Goal: Task Accomplishment & Management: Manage account settings

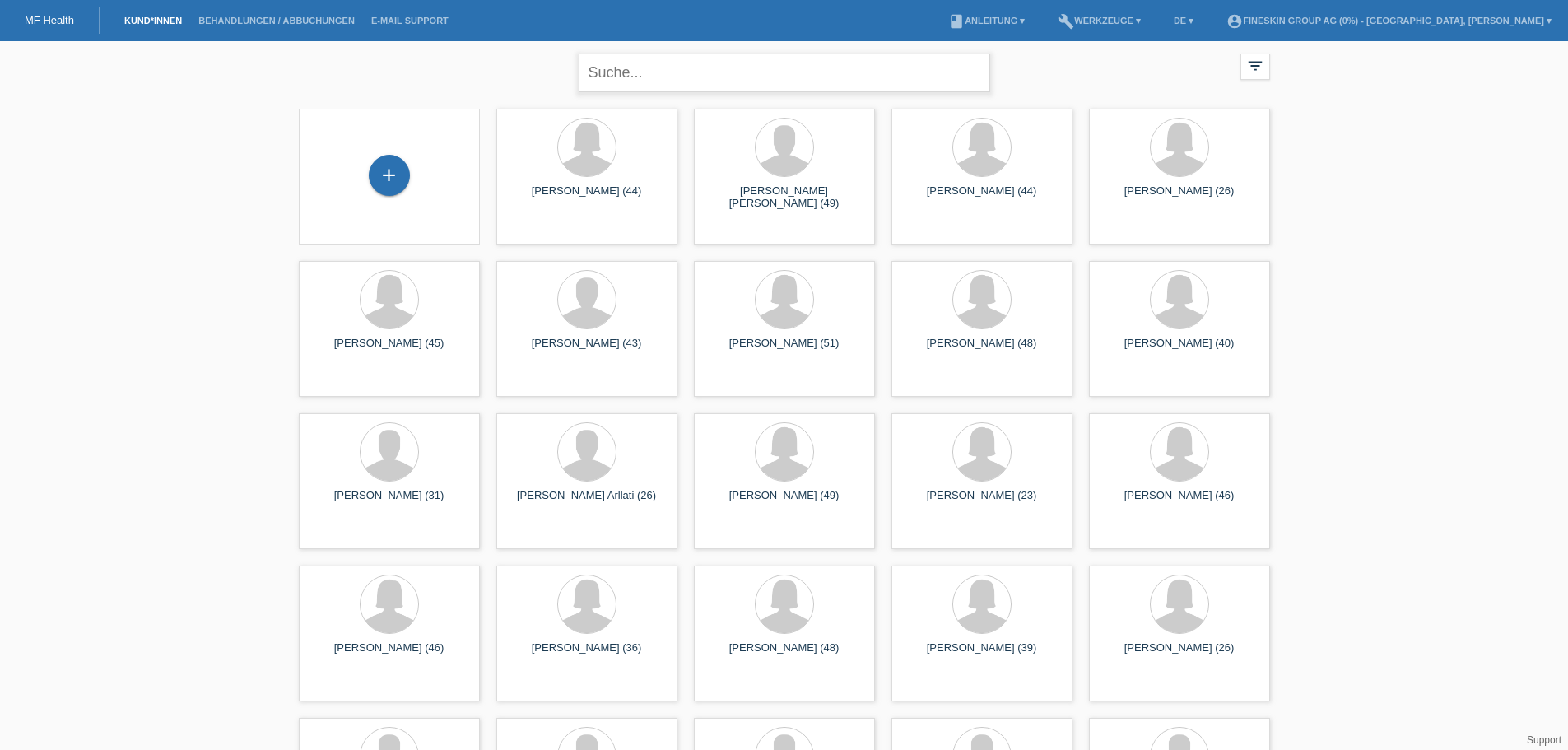
click at [851, 66] on input "text" at bounding box center [784, 72] width 412 height 39
drag, startPoint x: 643, startPoint y: 72, endPoint x: 507, endPoint y: 76, distance: 136.1
click at [509, 76] on div "ca close filter_list view_module Alle Kund*innen anzeigen star Markierte Kund*i…" at bounding box center [784, 71] width 988 height 59
type input "ramona capaul"
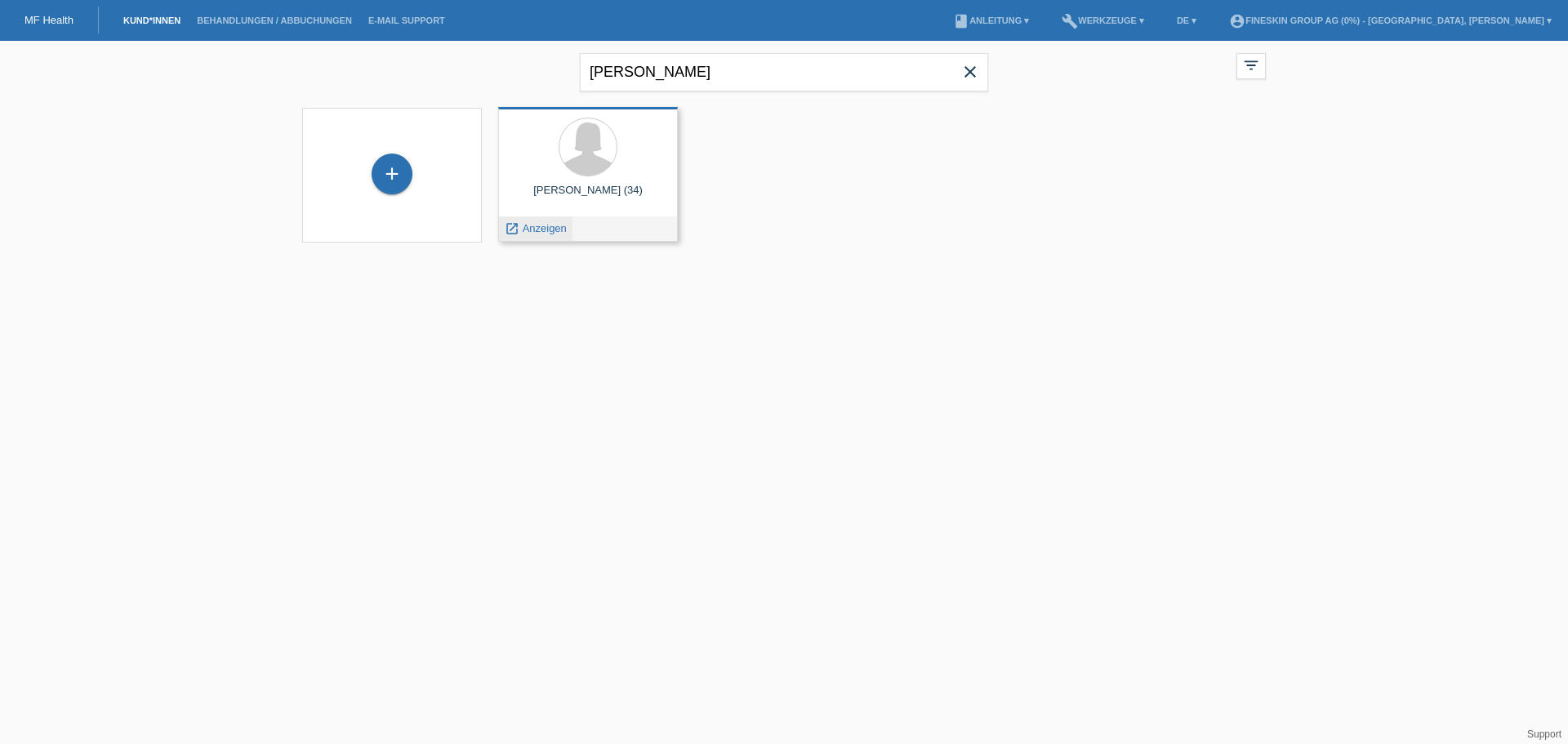
click at [546, 230] on span "Anzeigen" at bounding box center [545, 228] width 44 height 12
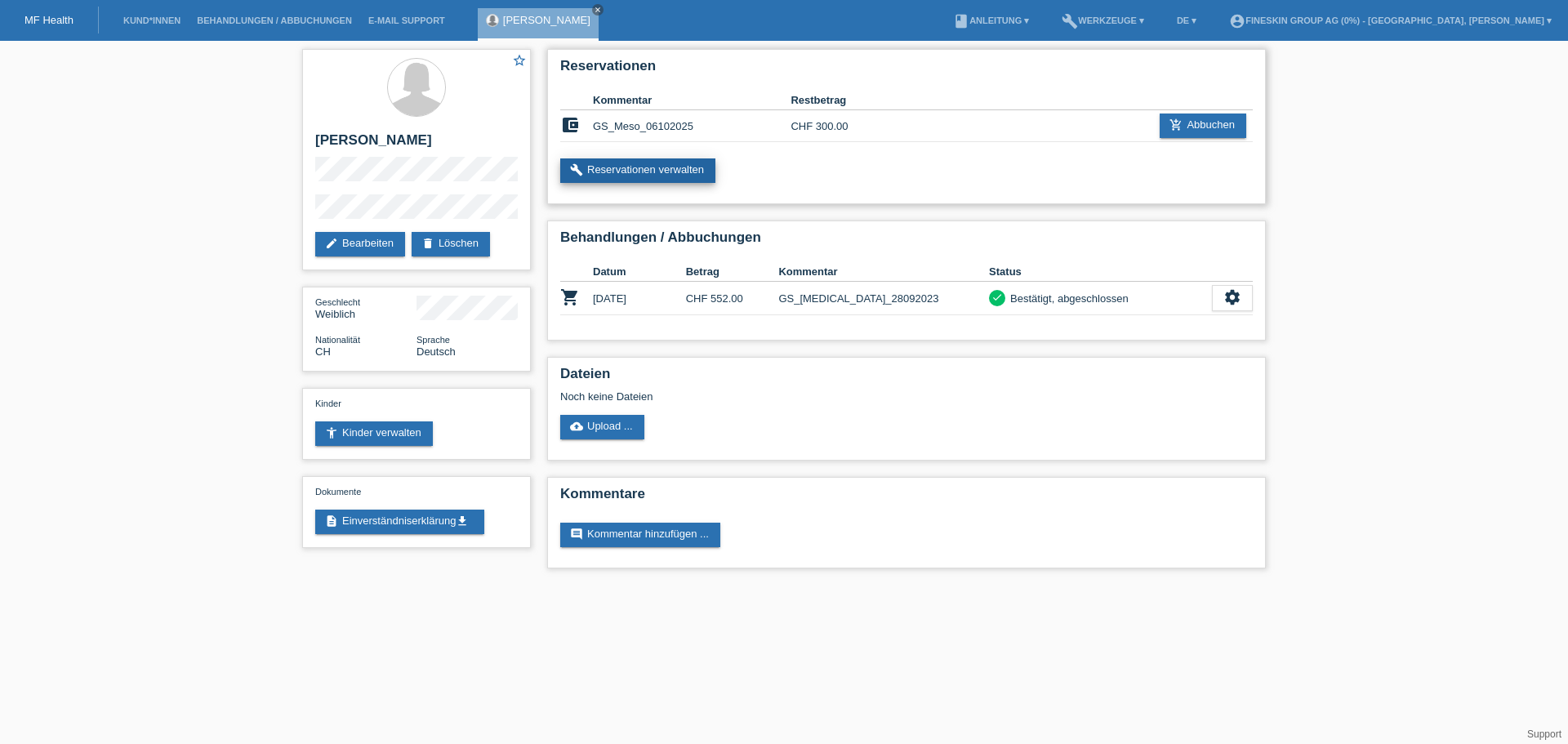
click at [710, 169] on link "build Reservationen verwalten" at bounding box center [638, 171] width 155 height 25
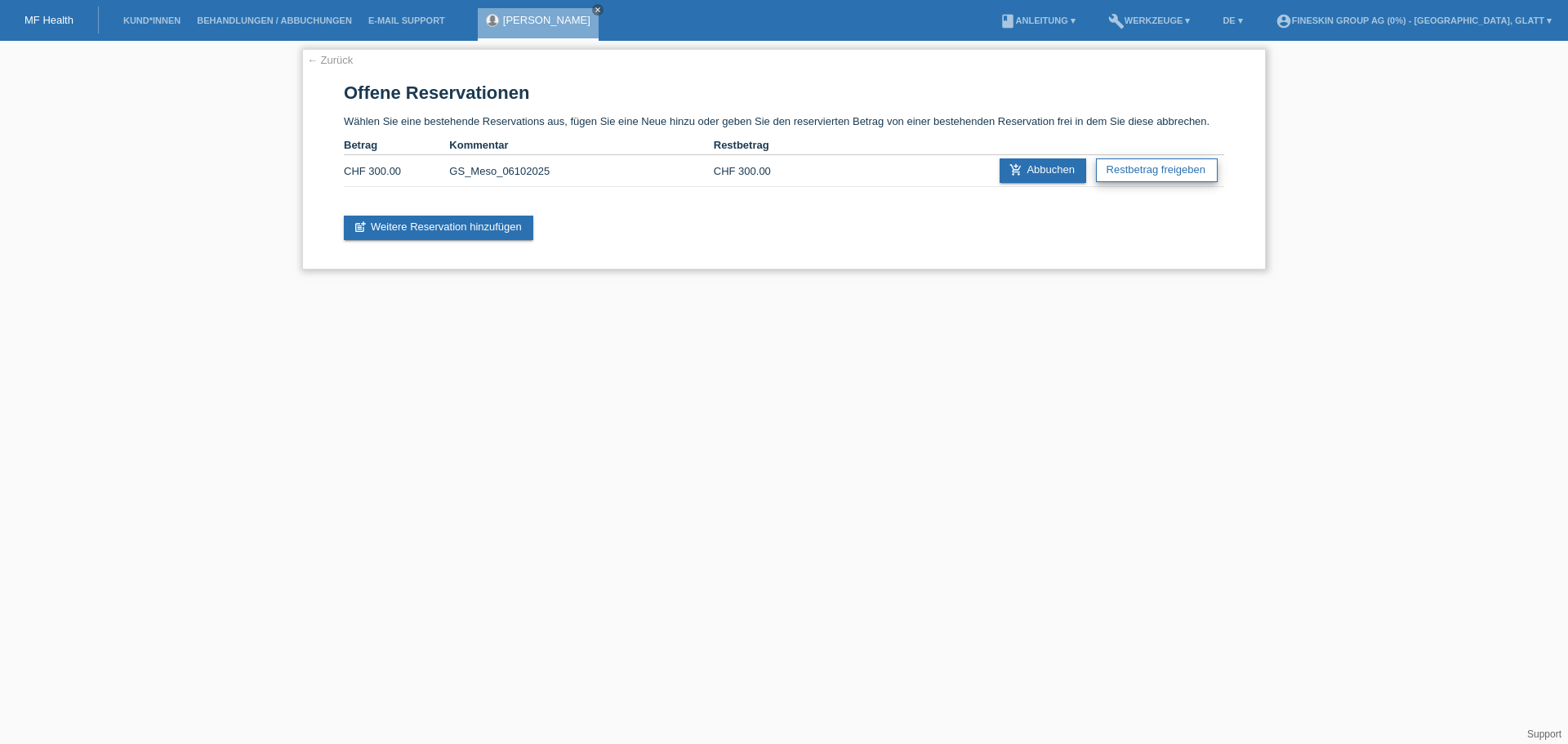
click at [1131, 177] on link "Restbetrag freigeben" at bounding box center [1156, 170] width 122 height 24
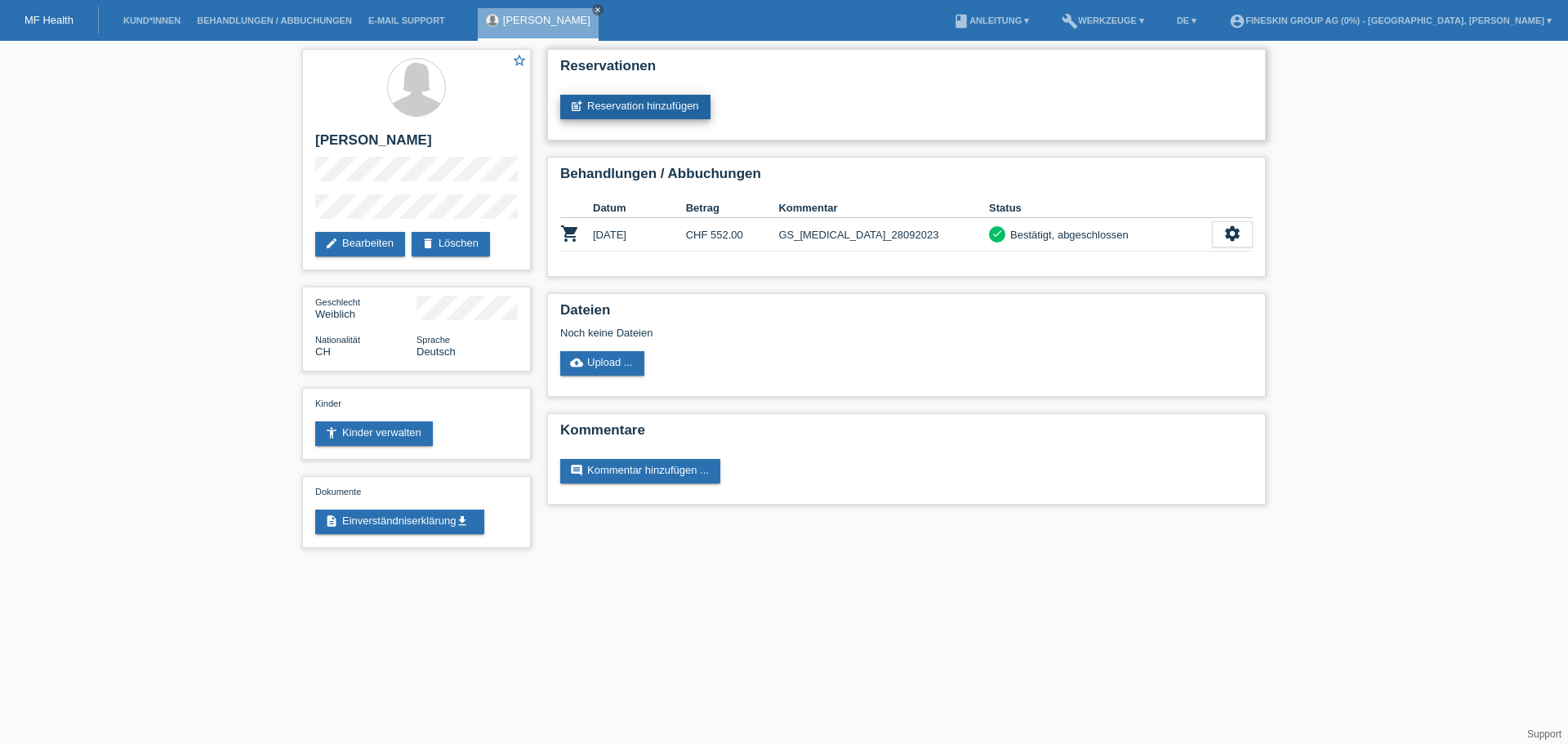
click at [636, 103] on link "post_add Reservation hinzufügen" at bounding box center [635, 107] width 150 height 25
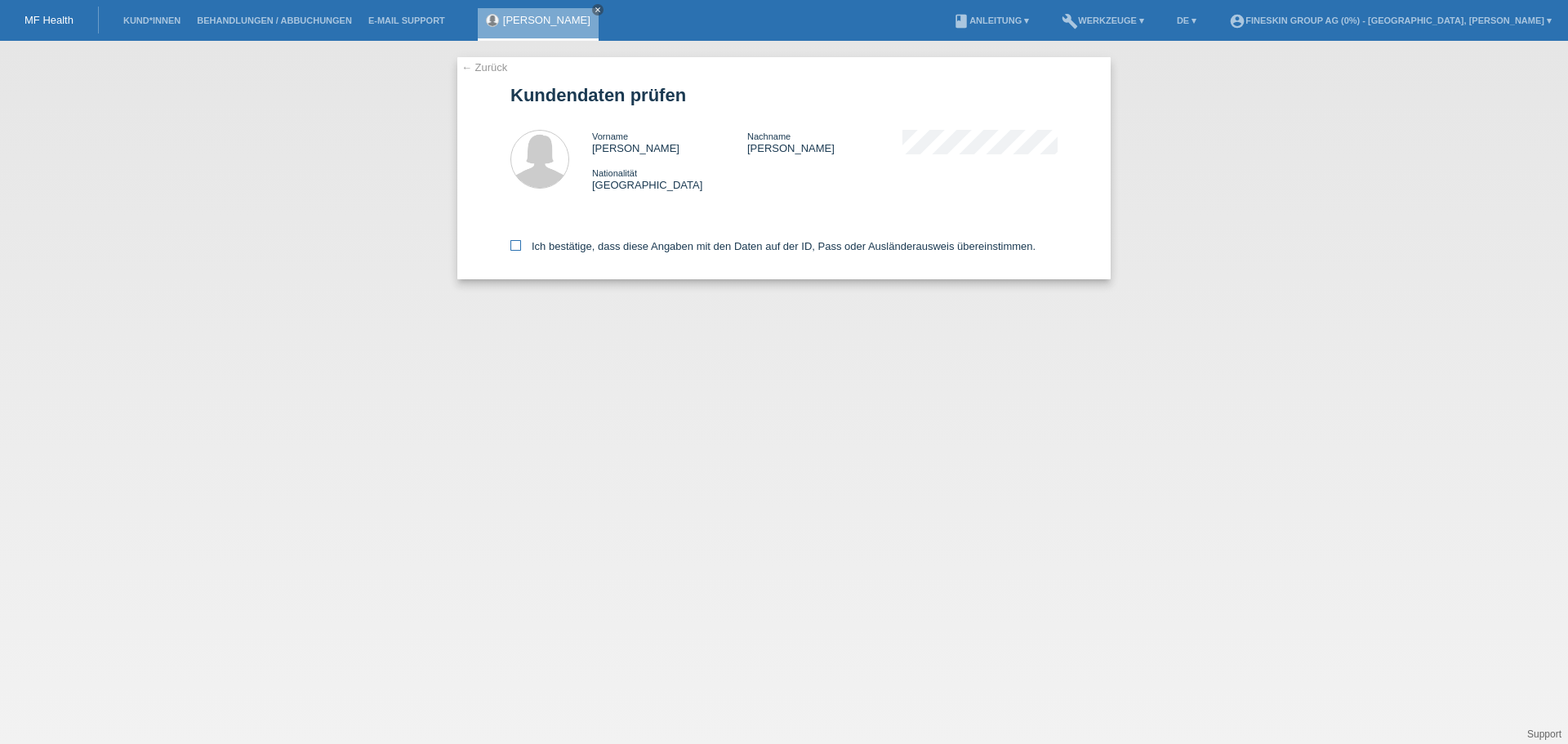
click at [611, 240] on label "Ich bestätige, dass diese Angaben mit den Daten auf der ID, Pass oder Ausländer…" at bounding box center [773, 246] width 525 height 12
click at [521, 240] on input "Ich bestätige, dass diese Angaben mit den Daten auf der ID, Pass oder Ausländer…" at bounding box center [515, 245] width 11 height 11
checkbox input "true"
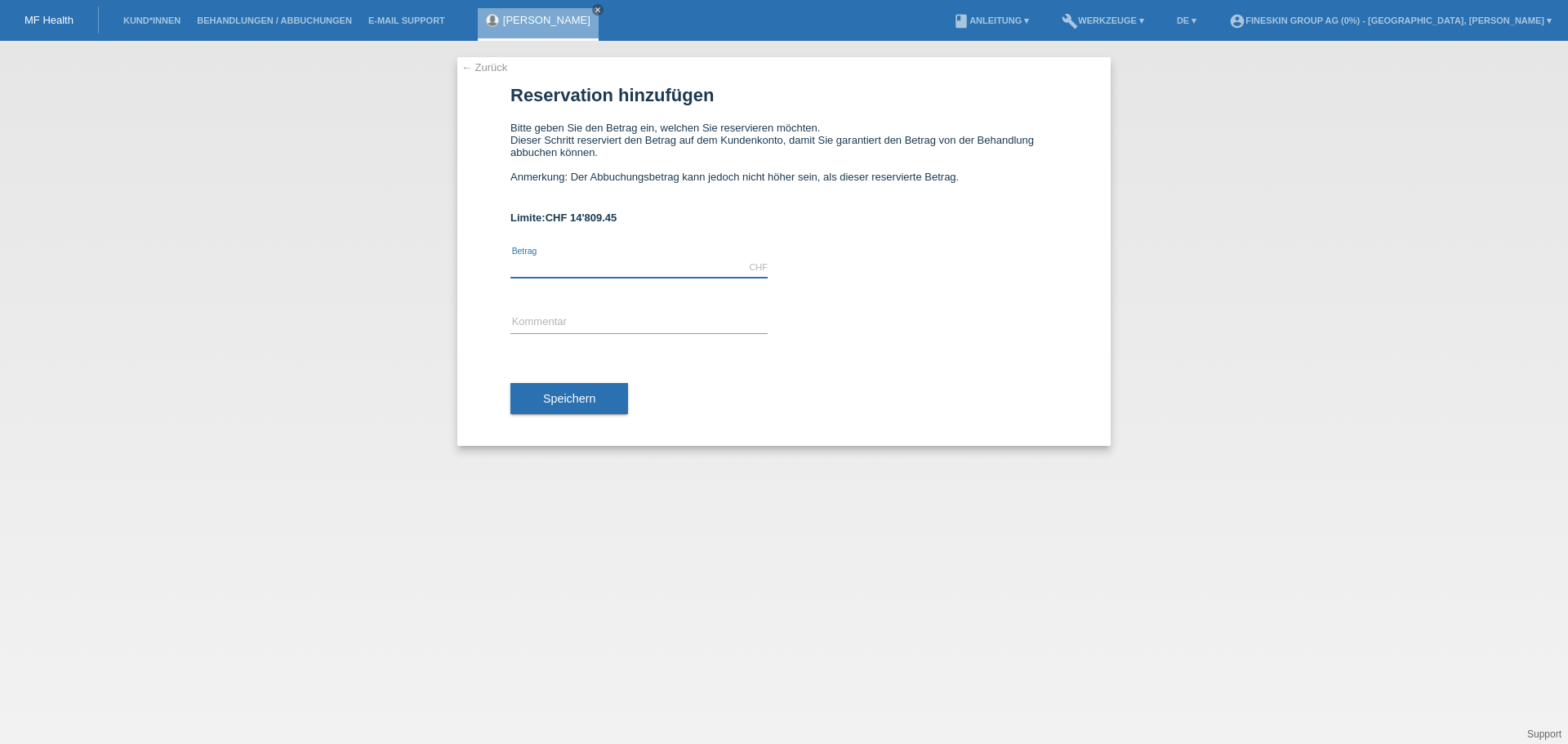
click at [608, 261] on input "text" at bounding box center [639, 267] width 257 height 20
type input "1140.00"
click at [590, 319] on input "text" at bounding box center [639, 323] width 257 height 20
click at [686, 318] on input "GS_Bot" at bounding box center [639, 323] width 257 height 20
type input "GS_Botox/Hyaluron_06102025"
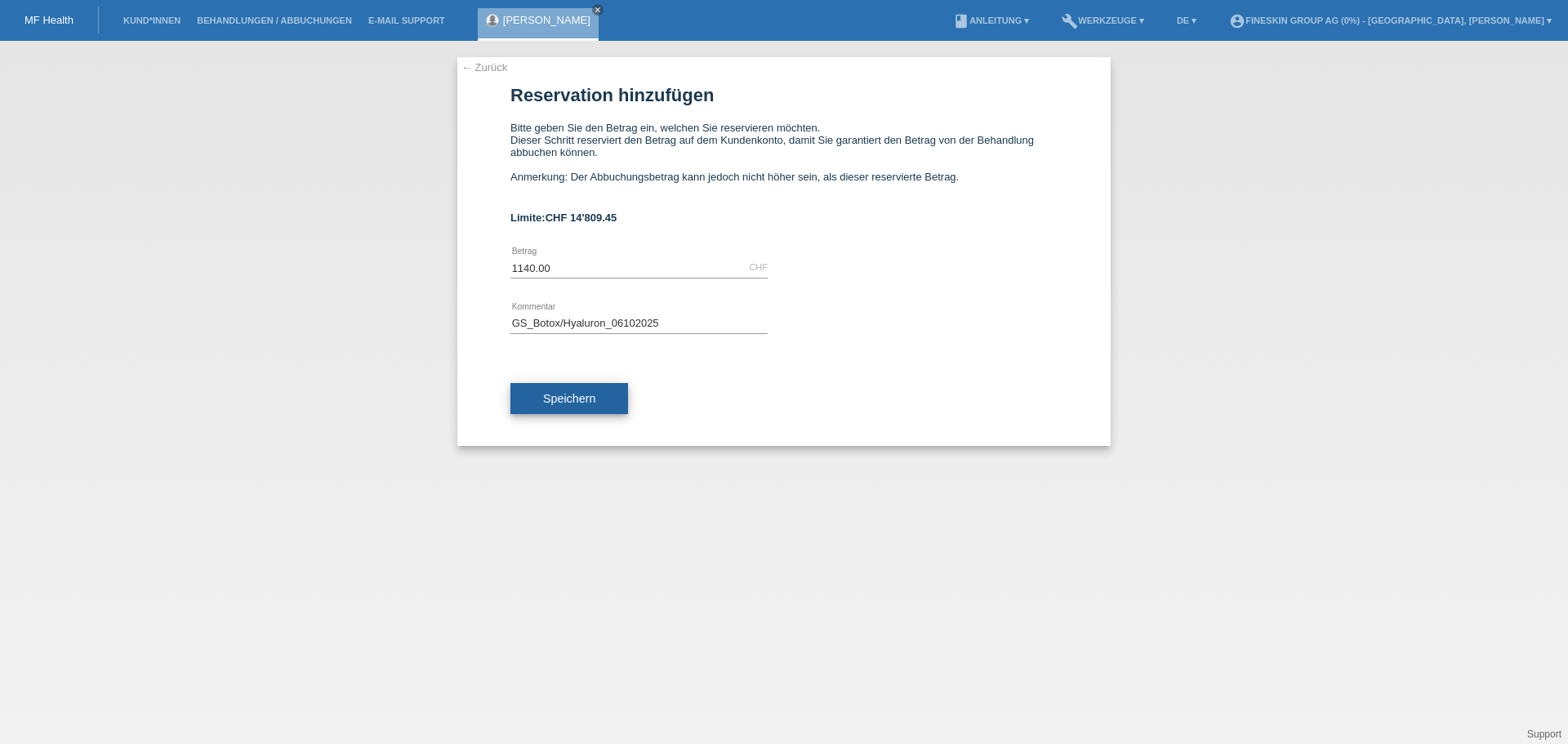
click at [612, 399] on button "Speichern" at bounding box center [569, 399] width 118 height 31
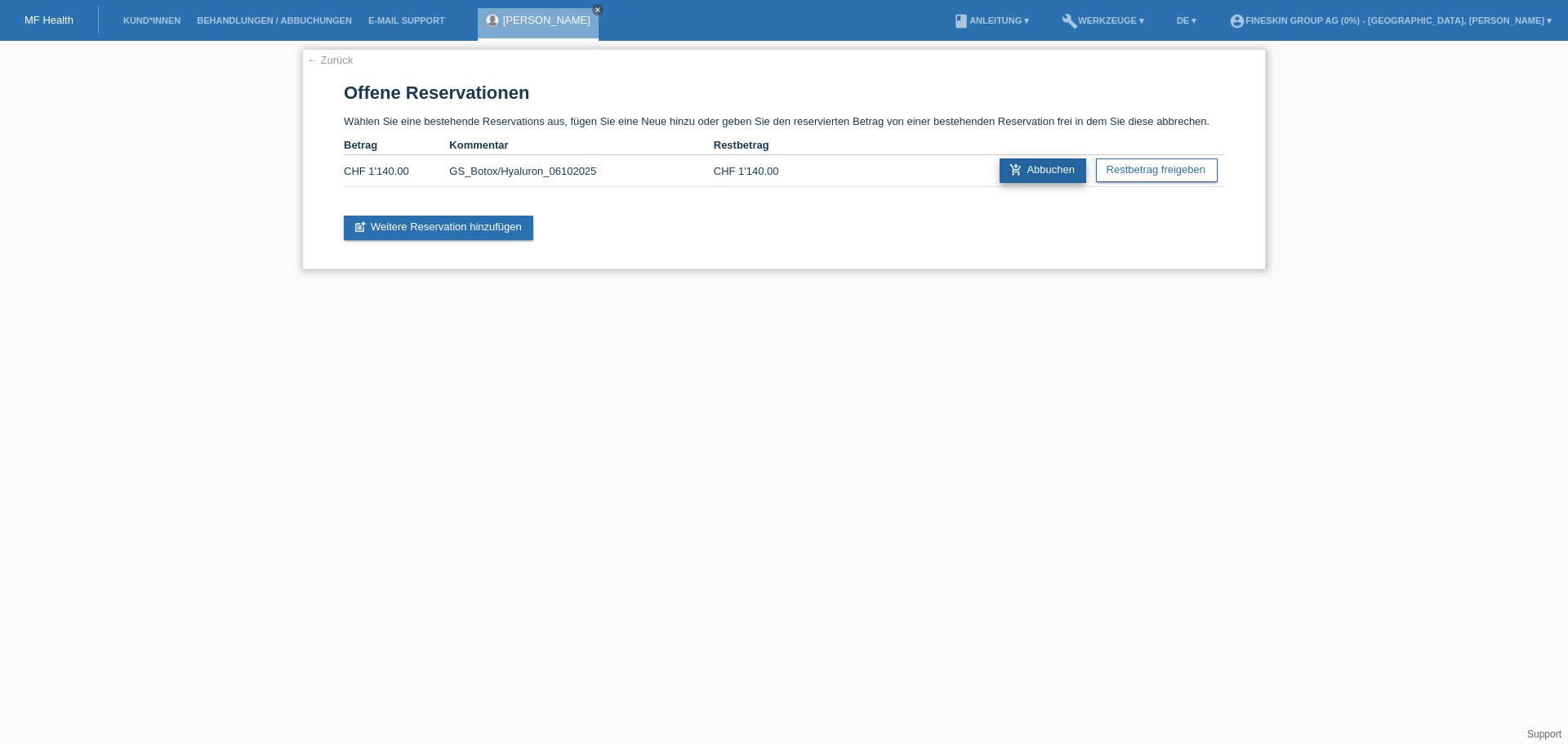
click at [1046, 176] on link "add_shopping_cart Abbuchen" at bounding box center [1043, 171] width 87 height 25
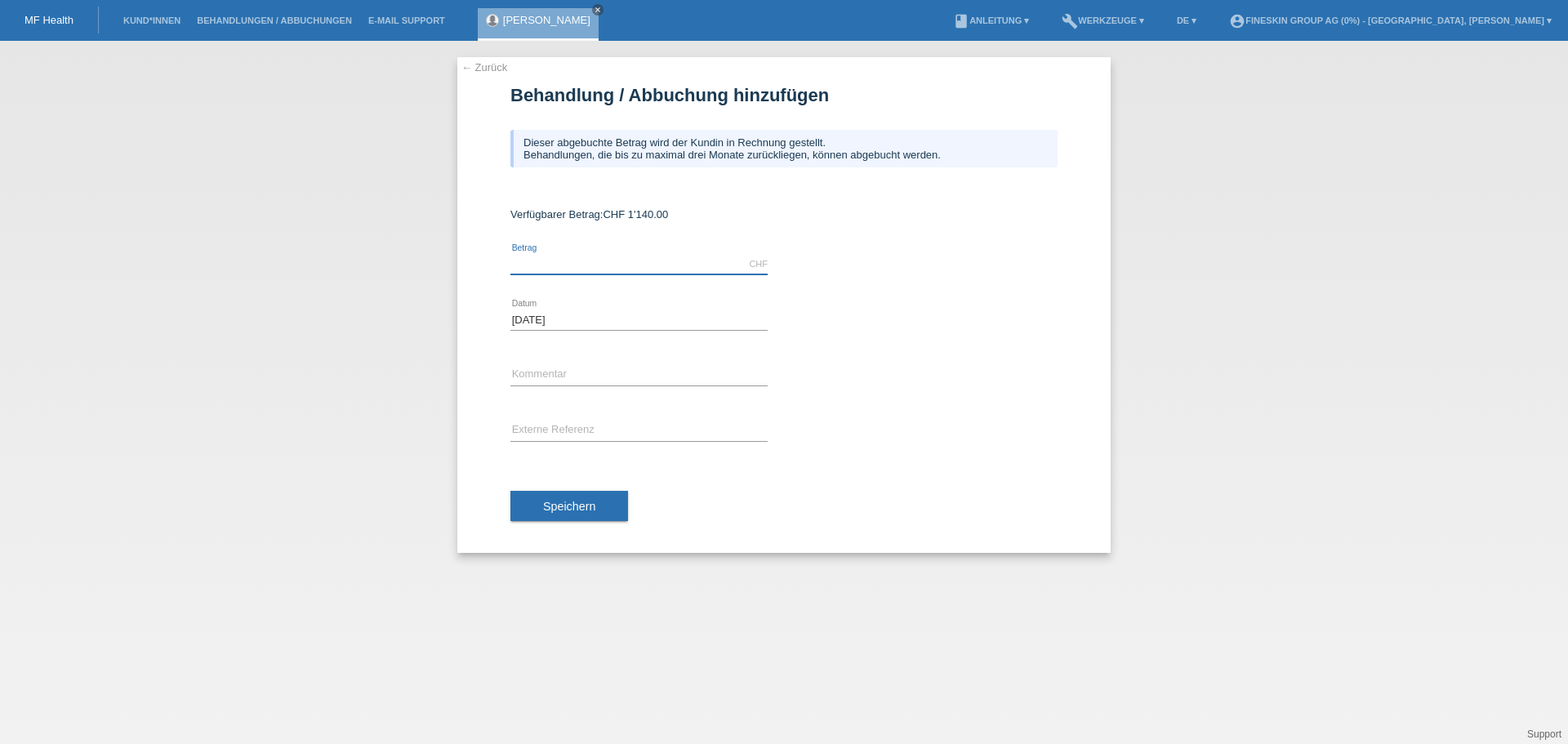
click at [653, 267] on input "text" at bounding box center [639, 264] width 257 height 20
type input "1140.00"
click at [622, 372] on input "text" at bounding box center [639, 375] width 257 height 20
type input "GS_Botox/Hyaluron_06102025"
click at [605, 515] on button "Speichern" at bounding box center [569, 506] width 118 height 31
